Goal: Task Accomplishment & Management: Manage account settings

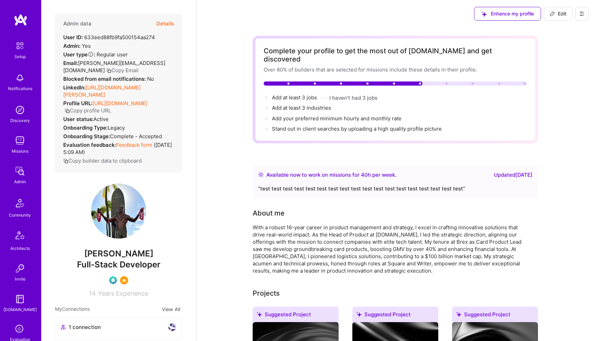
click at [582, 14] on icon at bounding box center [581, 13] width 5 height 5
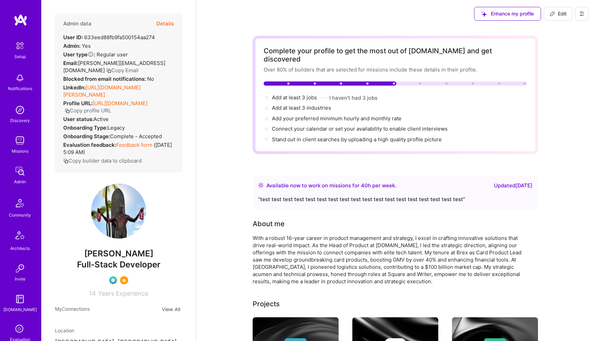
click at [556, 19] on button "Edit" at bounding box center [558, 14] width 29 height 14
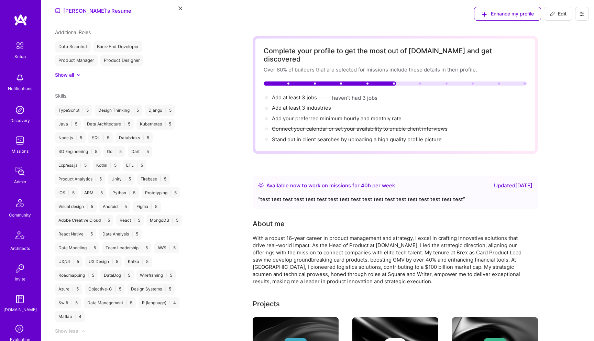
select select "US"
select select "Right Now"
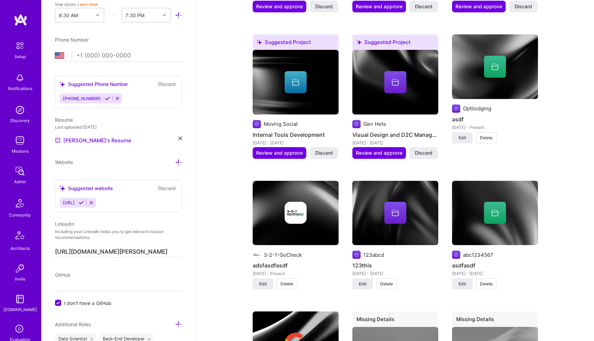
scroll to position [811, 0]
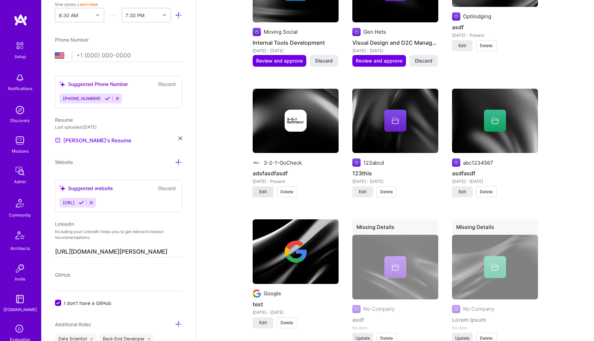
click at [263, 189] on span "Edit" at bounding box center [263, 192] width 8 height 6
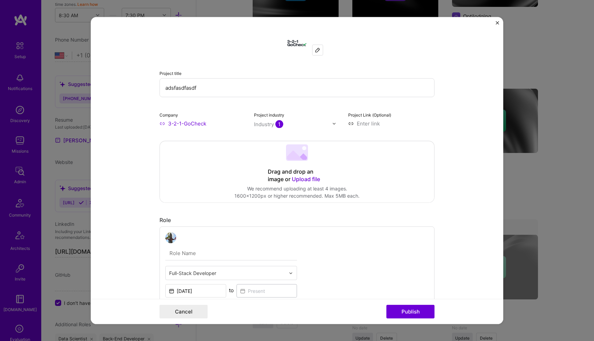
click at [313, 51] on div at bounding box center [317, 50] width 10 height 10
click at [321, 51] on div at bounding box center [317, 50] width 10 height 10
